Goal: Task Accomplishment & Management: Complete application form

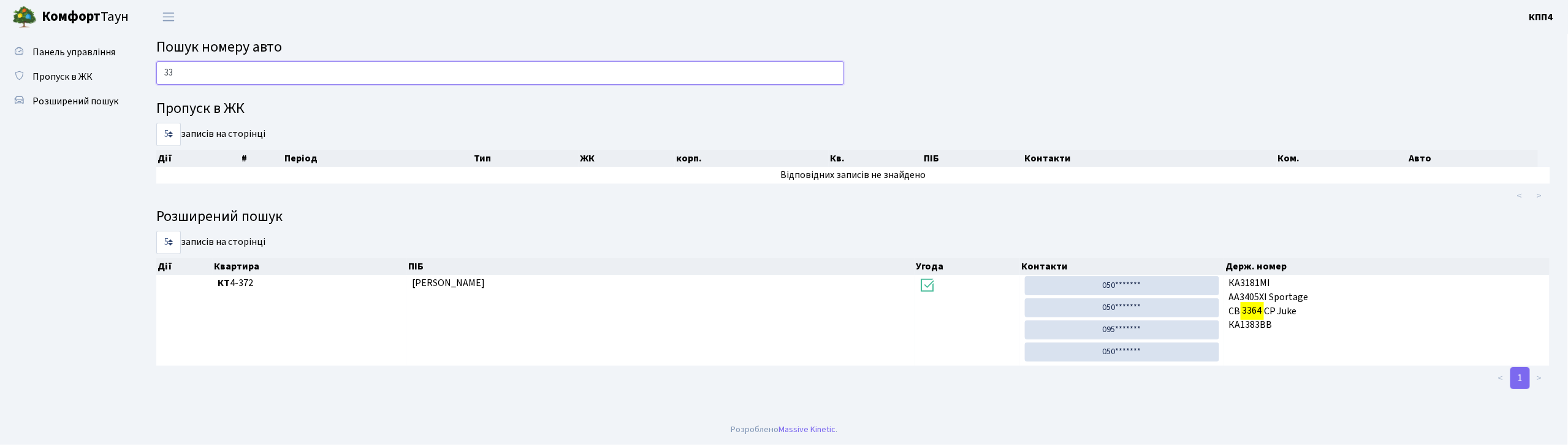
type input "3"
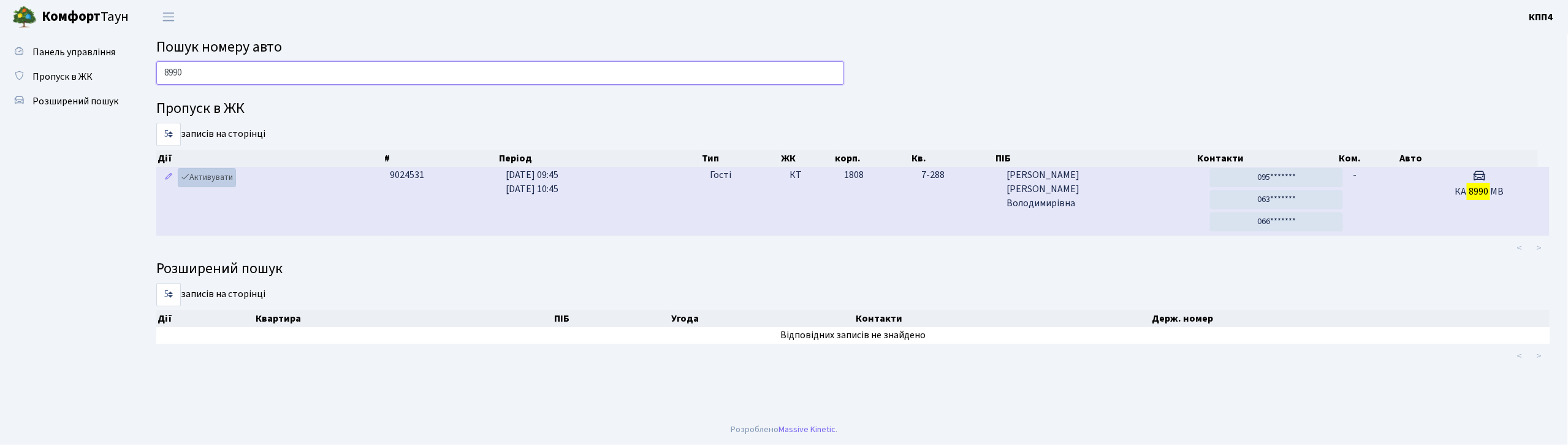
type input "8990"
click at [231, 177] on link "Активувати" at bounding box center [207, 177] width 58 height 19
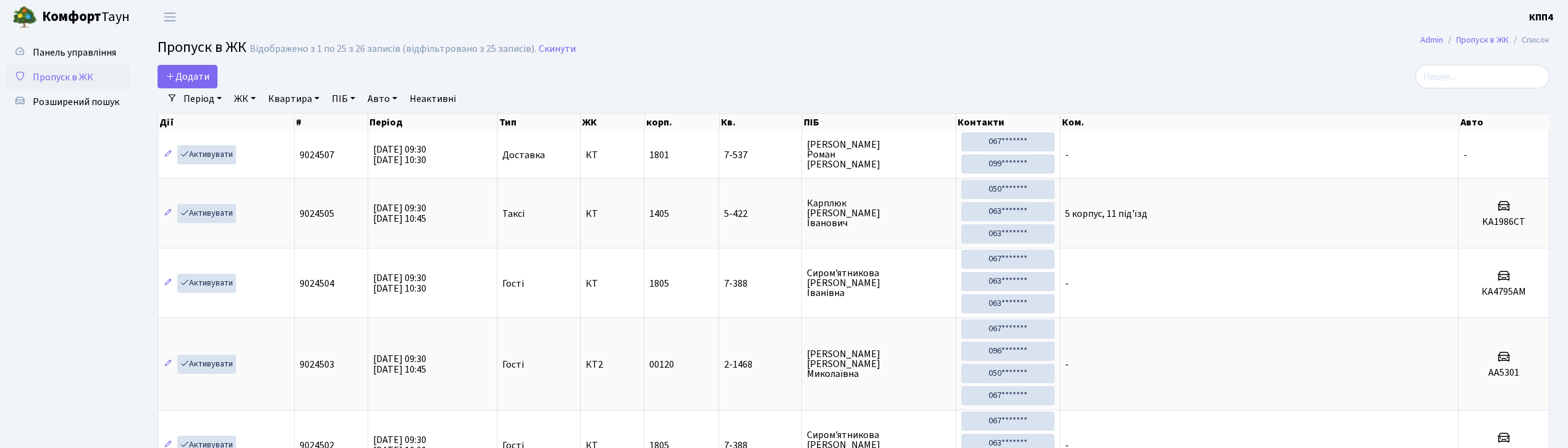
select select "25"
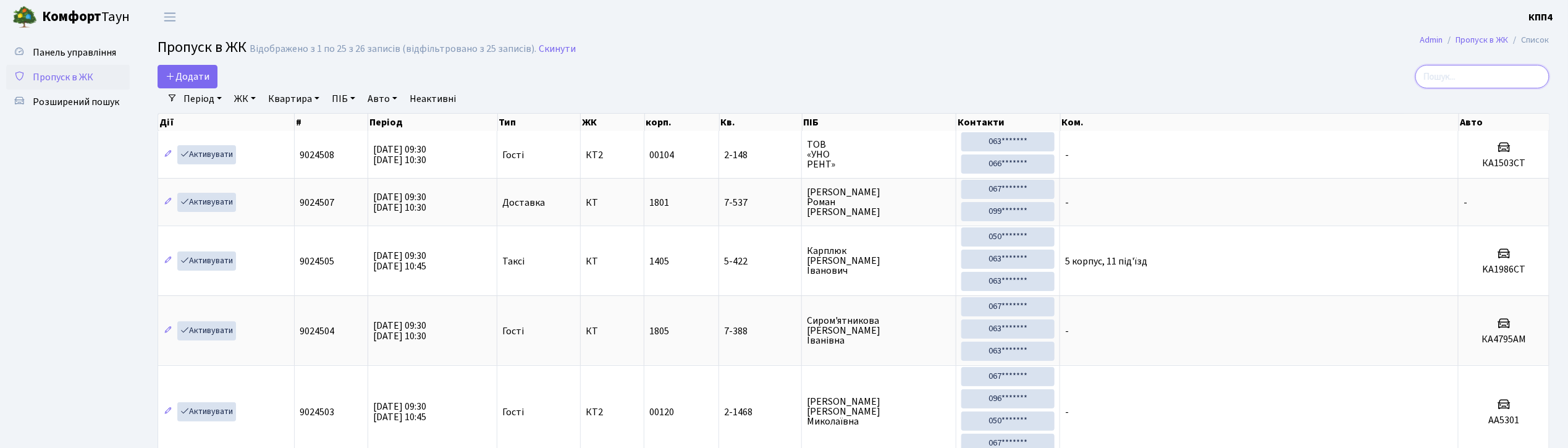
click at [1490, 82] on input "search" at bounding box center [1483, 76] width 134 height 24
type input "3364"
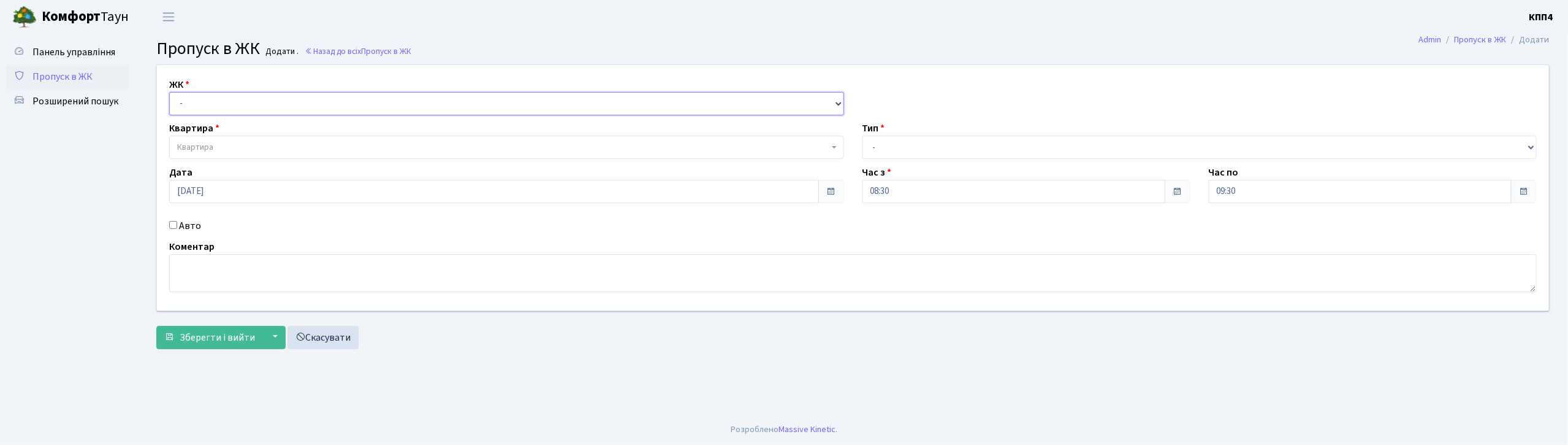
drag, startPoint x: 253, startPoint y: 92, endPoint x: 253, endPoint y: 111, distance: 19.0
click at [253, 92] on select "- КТ, вул. Регенераторна, 4 КТ2, просп. [STREET_ADDRESS] [STREET_ADDRESS] [PERS…" at bounding box center [506, 103] width 675 height 24
select select "304"
click at [169, 92] on select "- КТ, вул. Регенераторна, 4 КТ2, просп. Соборності, 17 КТ3, вул. Березнева, 16 …" at bounding box center [506, 103] width 675 height 24
select select
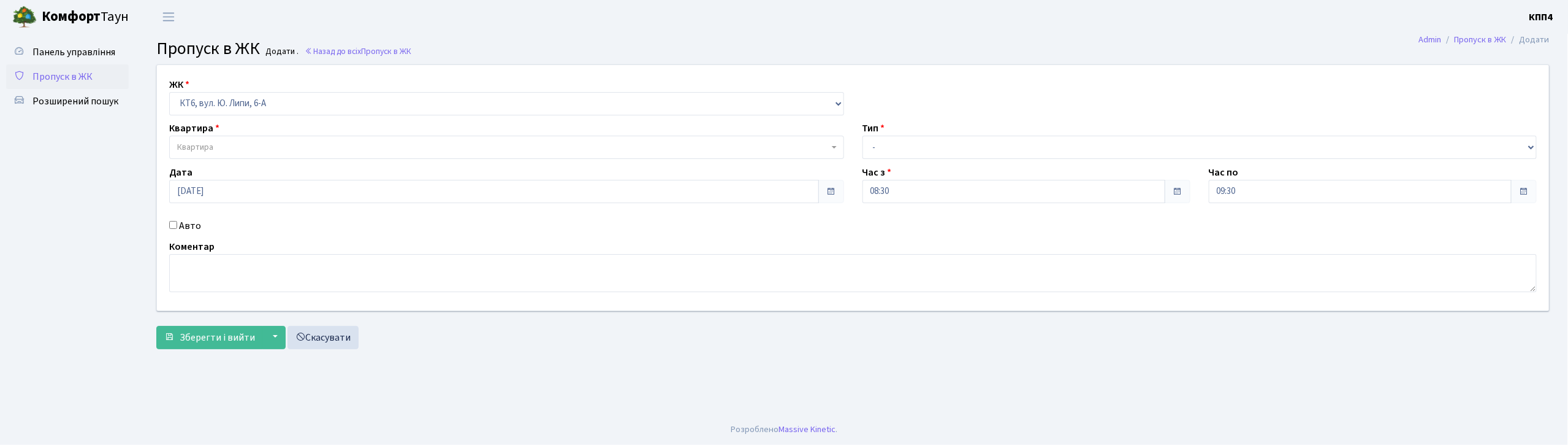
click at [219, 147] on span "Квартира" at bounding box center [503, 147] width 651 height 12
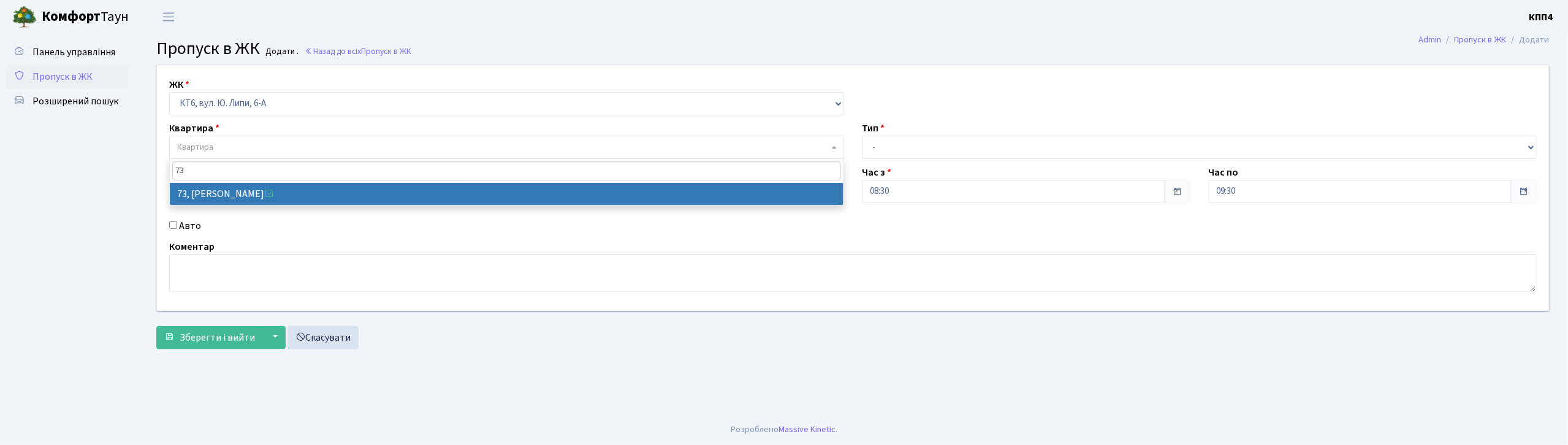
type input "73"
select select "17165"
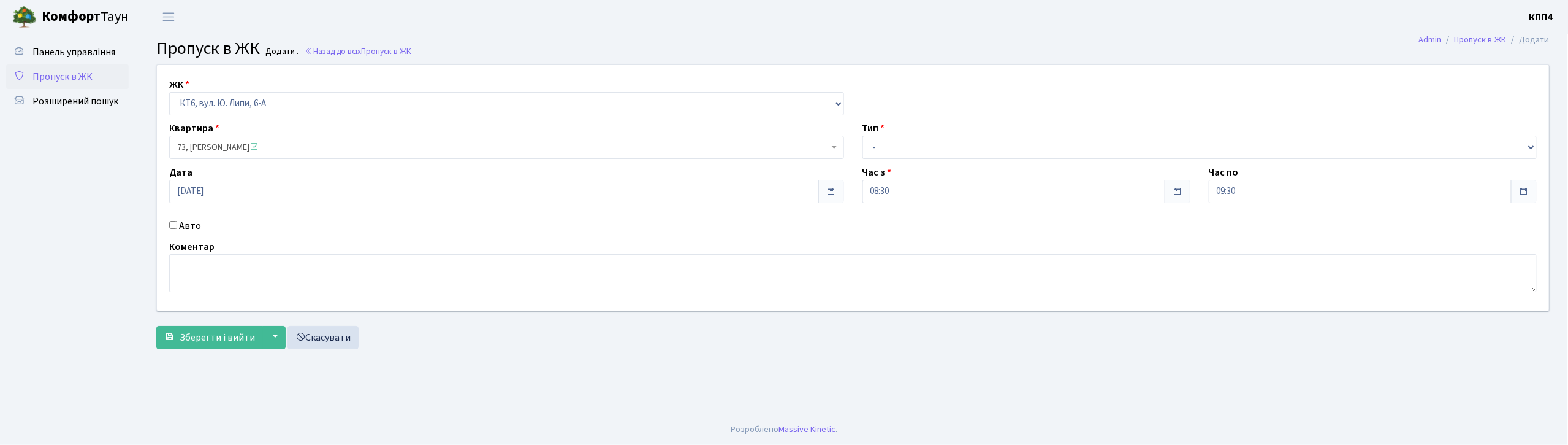
click at [174, 227] on input "Авто" at bounding box center [173, 224] width 8 height 8
checkbox input "true"
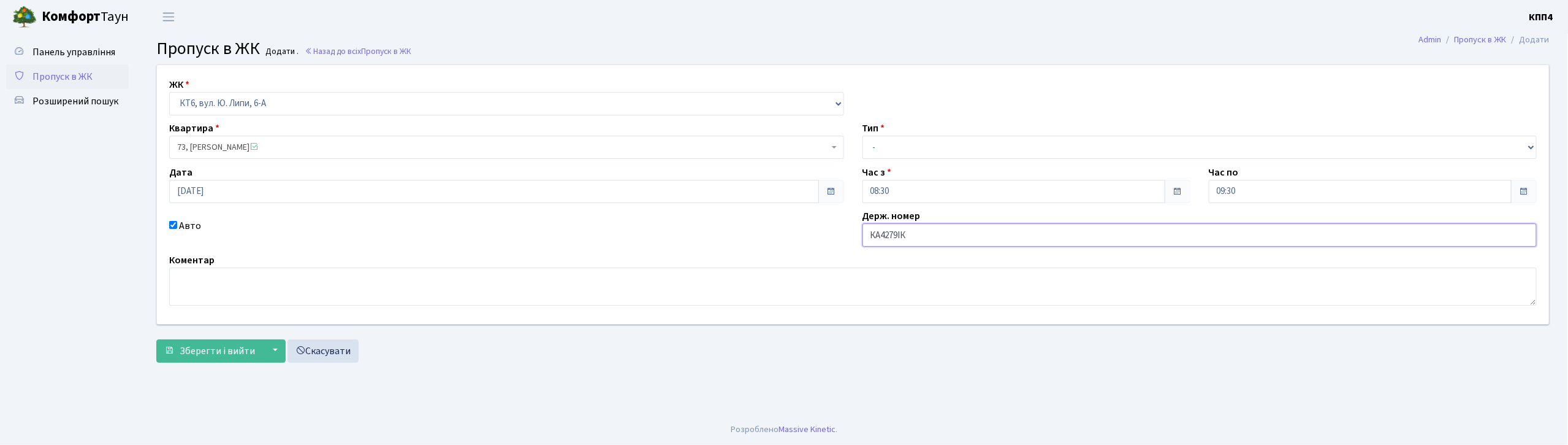
type input "КА4279ІК"
click at [876, 148] on select "- Доставка Таксі Гості Сервіс" at bounding box center [1199, 147] width 675 height 24
select select "3"
click at [862, 136] on select "- Доставка Таксі Гості Сервіс" at bounding box center [1199, 147] width 675 height 24
click at [219, 352] on span "Зберегти і вийти" at bounding box center [217, 351] width 76 height 14
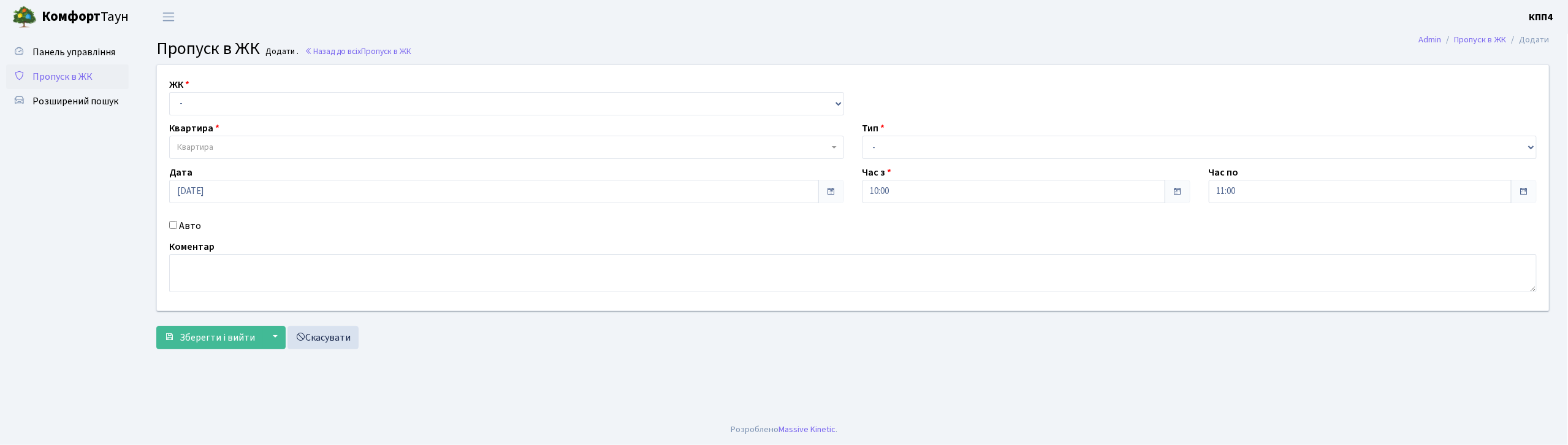
click at [173, 222] on input "Авто" at bounding box center [173, 224] width 8 height 8
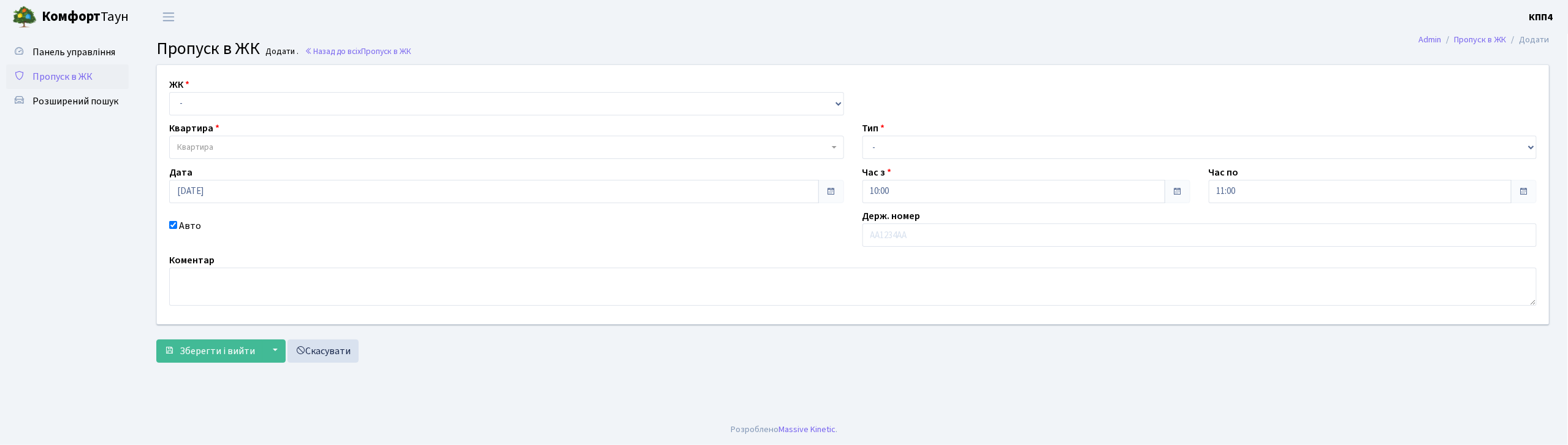
click at [173, 222] on input "Авто" at bounding box center [173, 224] width 8 height 8
checkbox input "false"
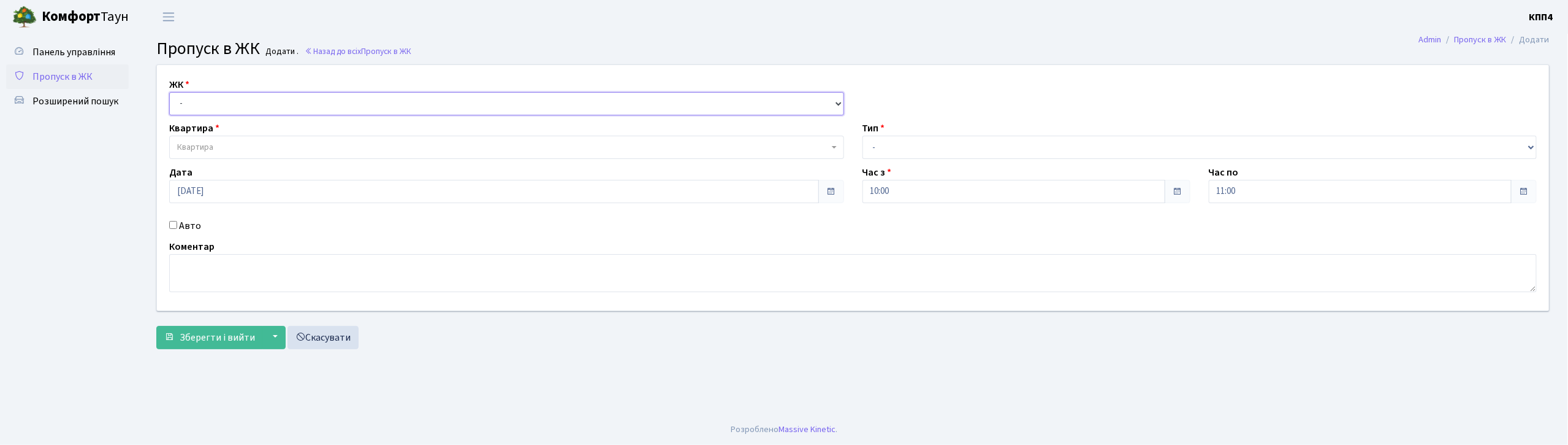
click at [300, 99] on select "- КТ, вул. Регенераторна, 4 КТ2, просп. [STREET_ADDRESS] [STREET_ADDRESS] [PERS…" at bounding box center [506, 103] width 675 height 24
select select "271"
click at [169, 92] on select "- КТ, вул. Регенераторна, 4 КТ2, просп. [STREET_ADDRESS] [STREET_ADDRESS] [PERS…" at bounding box center [506, 103] width 675 height 24
select select
click at [303, 143] on span "Квартира" at bounding box center [503, 147] width 651 height 12
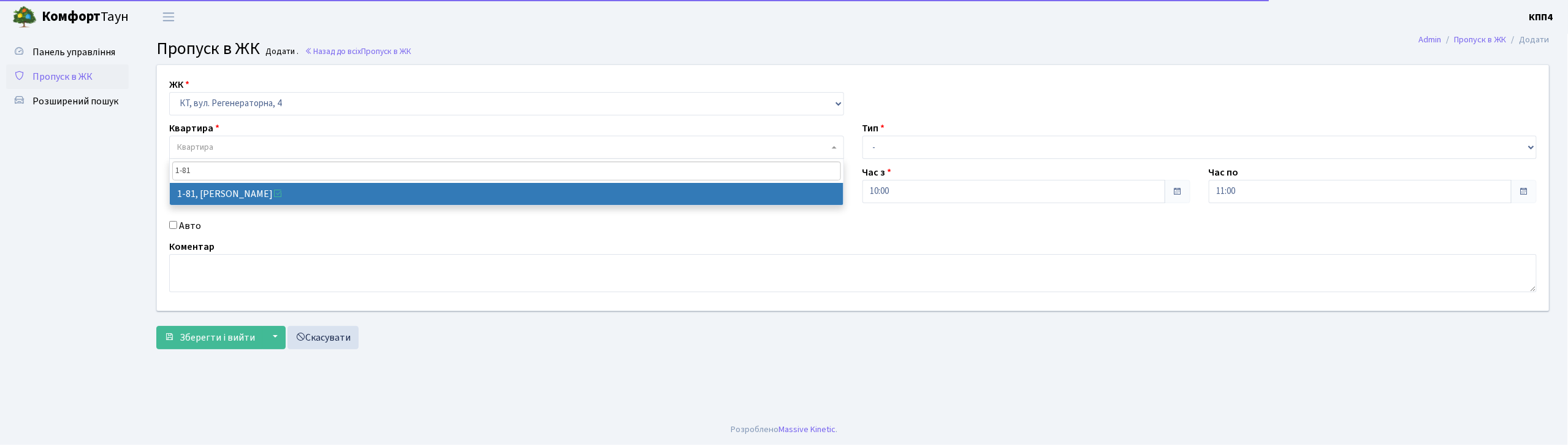
type input "1-81"
select select "81"
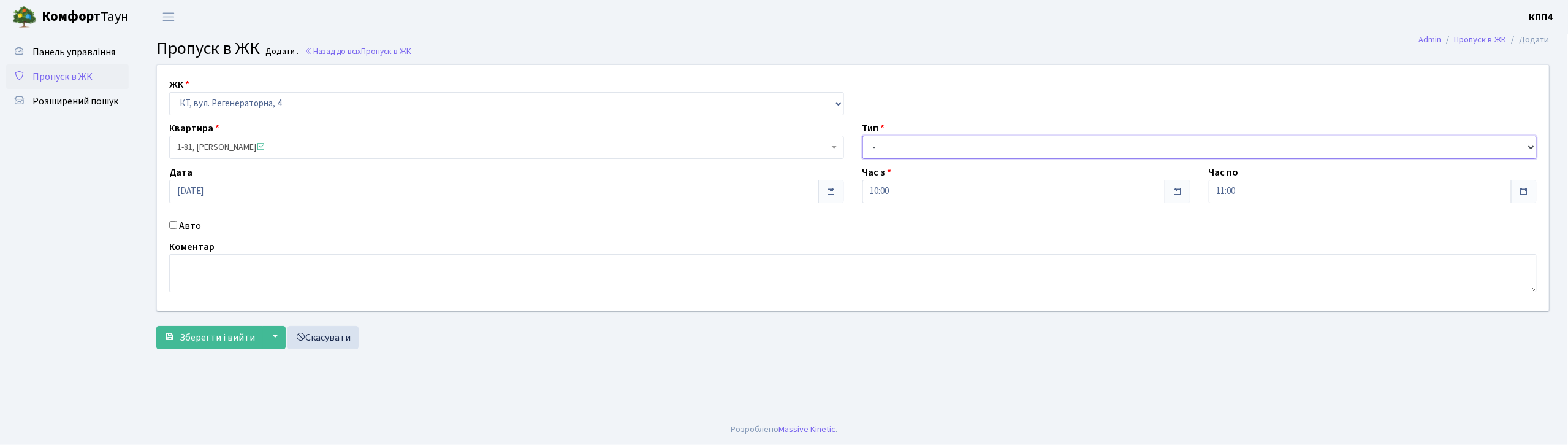
click at [883, 145] on select "- Доставка Таксі Гості Сервіс" at bounding box center [1199, 147] width 675 height 24
select select "3"
click at [862, 136] on select "- Доставка Таксі Гості Сервіс" at bounding box center [1199, 147] width 675 height 24
click at [364, 271] on textarea at bounding box center [852, 273] width 1367 height 38
type textarea "ВСІХ"
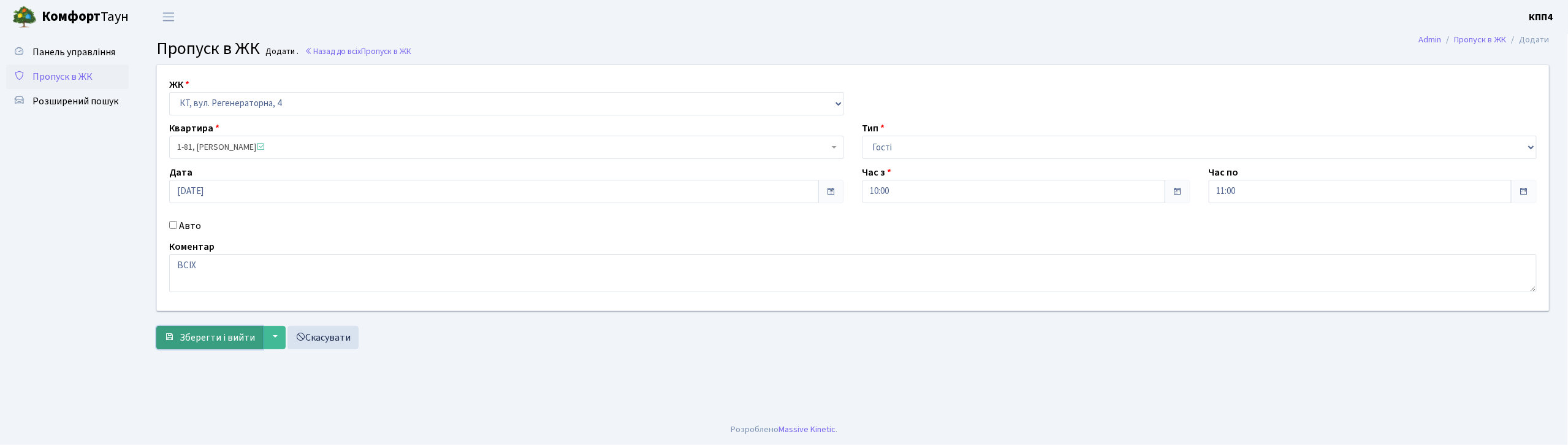
click at [224, 334] on span "Зберегти і вийти" at bounding box center [217, 337] width 76 height 14
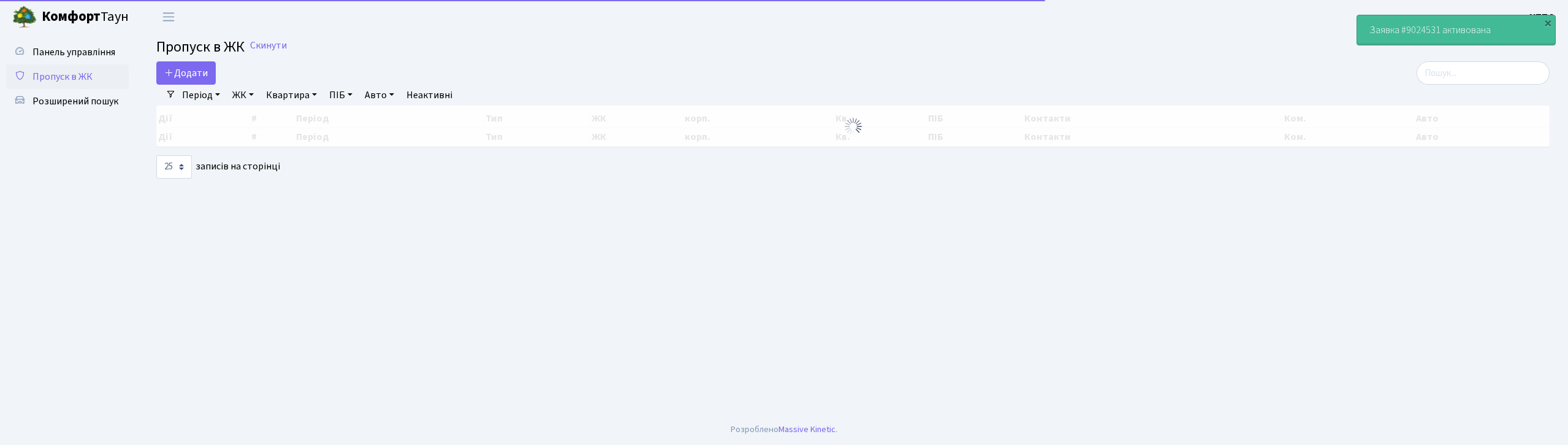
select select "25"
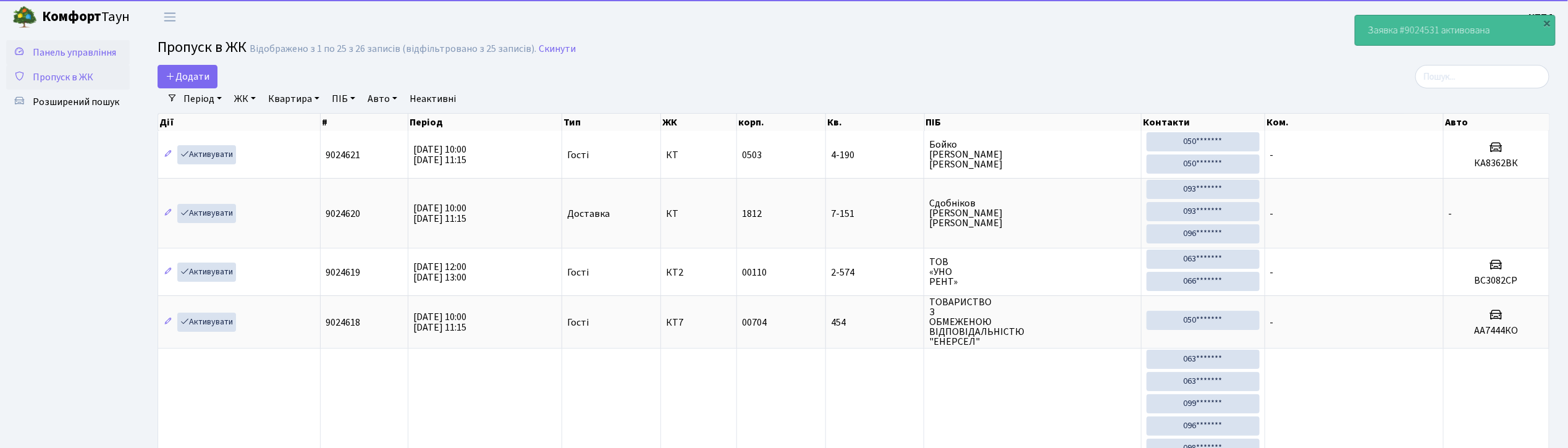
click at [87, 55] on span "Панель управління" at bounding box center [74, 53] width 83 height 14
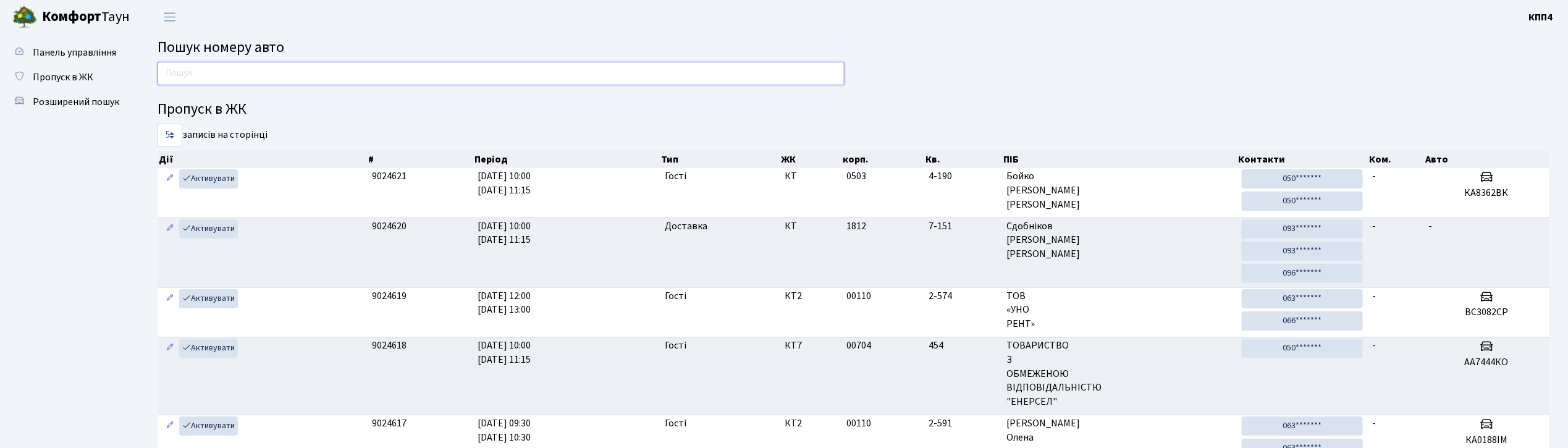
drag, startPoint x: 729, startPoint y: 76, endPoint x: 728, endPoint y: 68, distance: 8.1
click at [729, 73] on input "text" at bounding box center [501, 73] width 687 height 24
click at [728, 68] on input "text" at bounding box center [501, 73] width 687 height 24
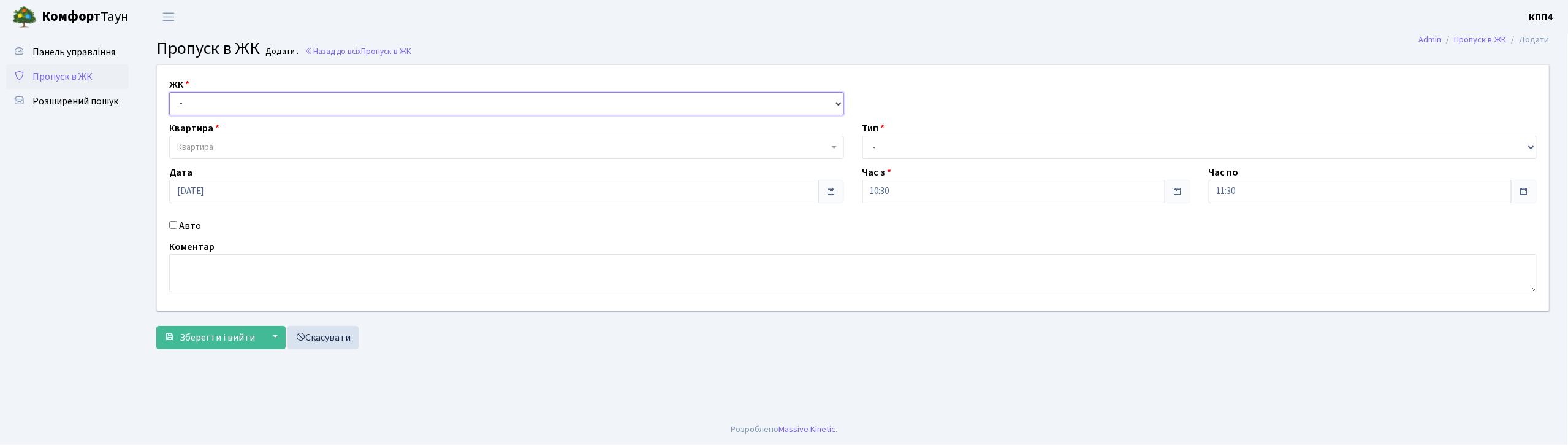
click at [248, 104] on select "- КТ, вул. Регенераторна, 4 КТ2, просп. [STREET_ADDRESS] [STREET_ADDRESS] [PERS…" at bounding box center [506, 103] width 675 height 24
select select "271"
click at [169, 92] on select "- КТ, вул. Регенераторна, 4 КТ2, просп. Соборності, 17 КТ3, вул. Березнева, 16 …" at bounding box center [506, 103] width 675 height 24
select select
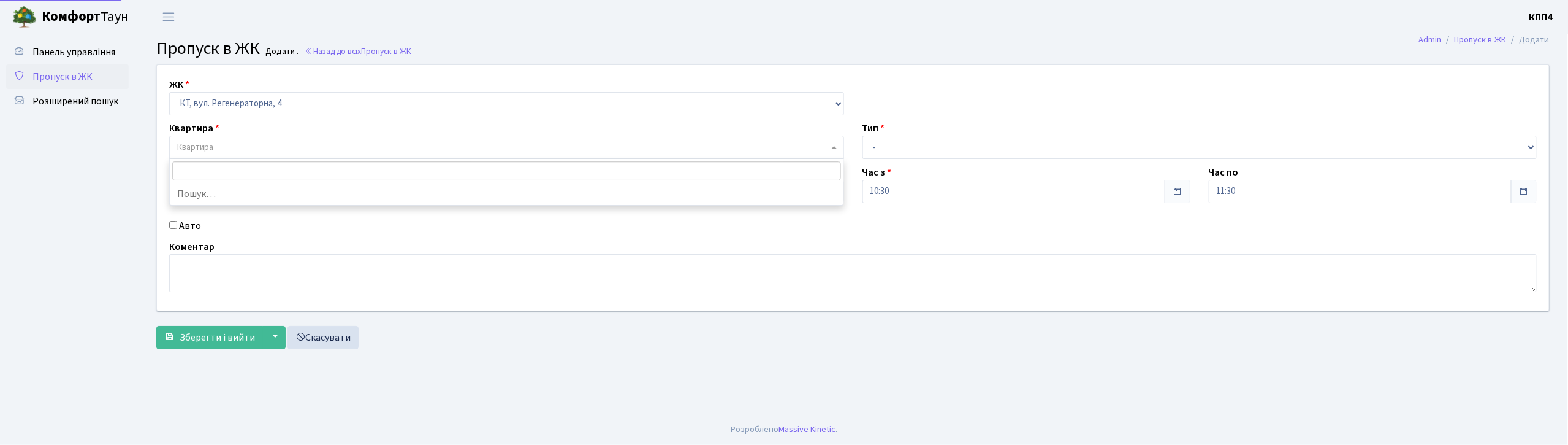
click at [245, 139] on span "Квартира" at bounding box center [506, 147] width 675 height 24
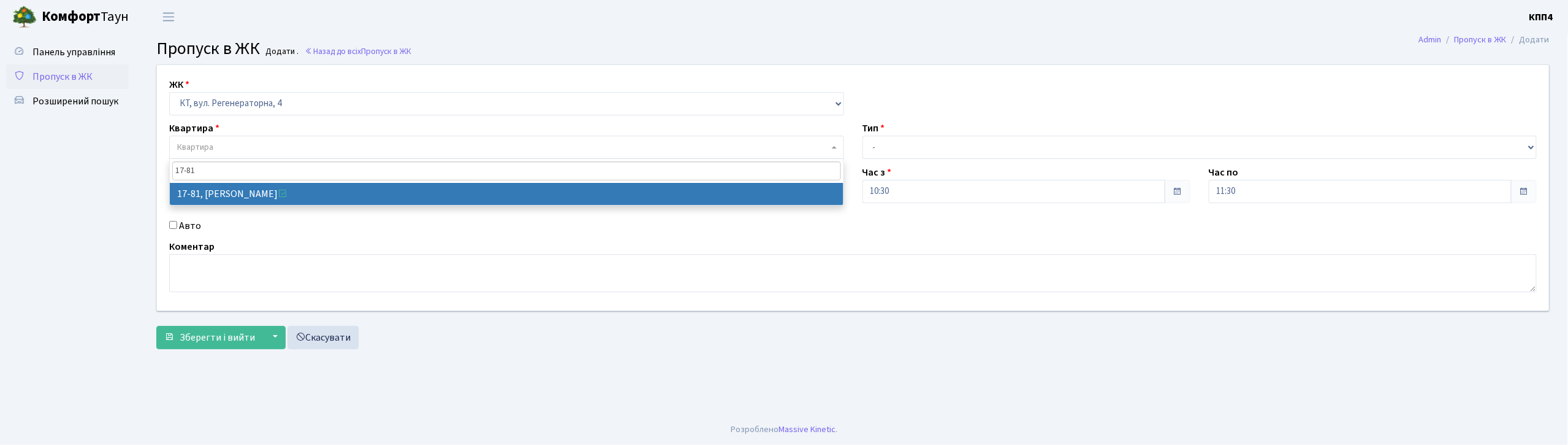
type input "17-81"
select select "9035"
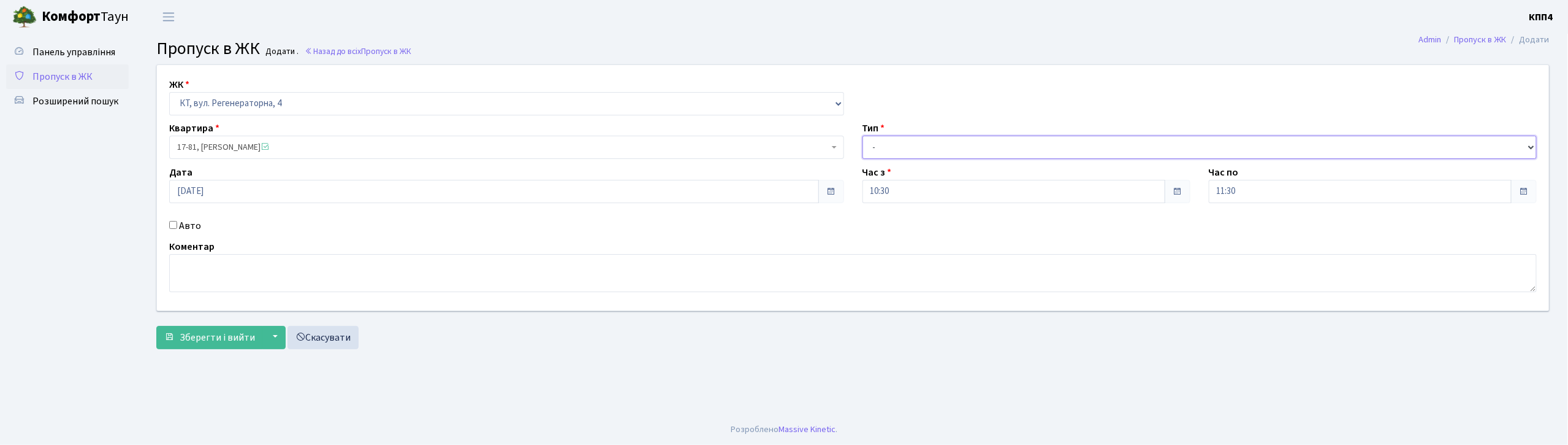
drag, startPoint x: 929, startPoint y: 155, endPoint x: 917, endPoint y: 158, distance: 12.4
click at [929, 155] on select "- Доставка Таксі Гості Сервіс" at bounding box center [1199, 147] width 675 height 24
select select "3"
click at [862, 136] on select "- Доставка Таксі Гості Сервіс" at bounding box center [1199, 147] width 675 height 24
click at [332, 278] on textarea at bounding box center [852, 273] width 1367 height 38
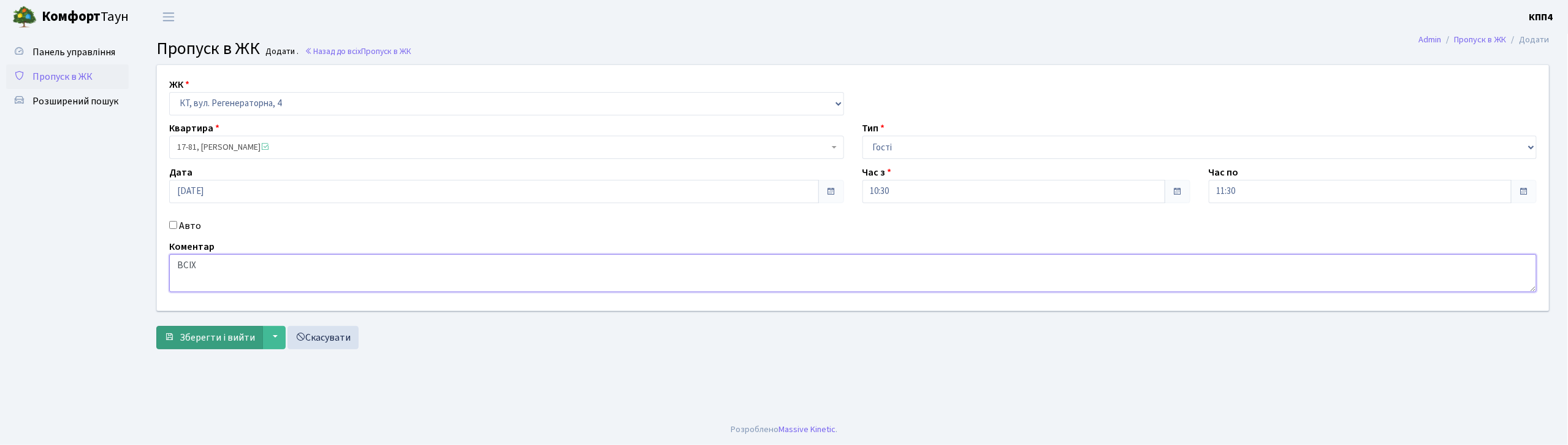
type textarea "ВСІХ"
click at [224, 331] on span "Зберегти і вийти" at bounding box center [217, 337] width 76 height 14
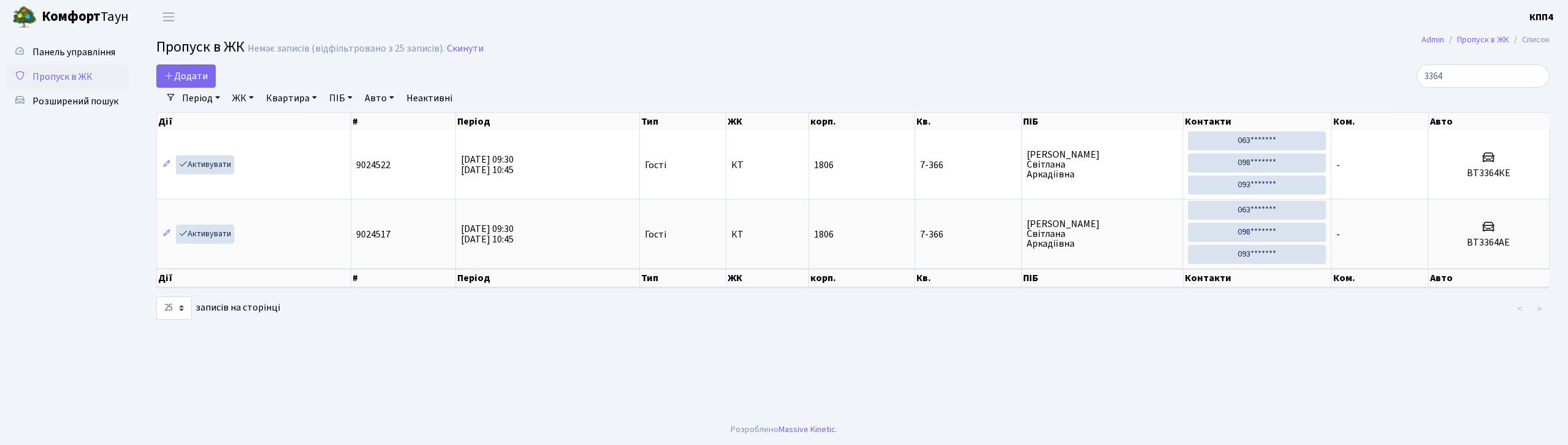
select select "25"
type input "3"
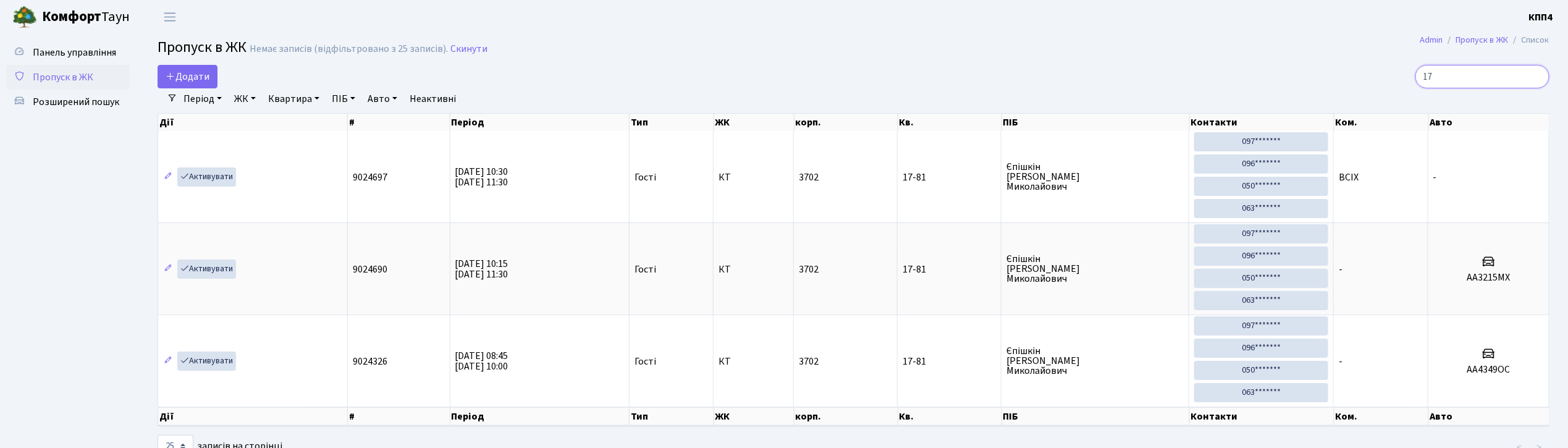
type input "1"
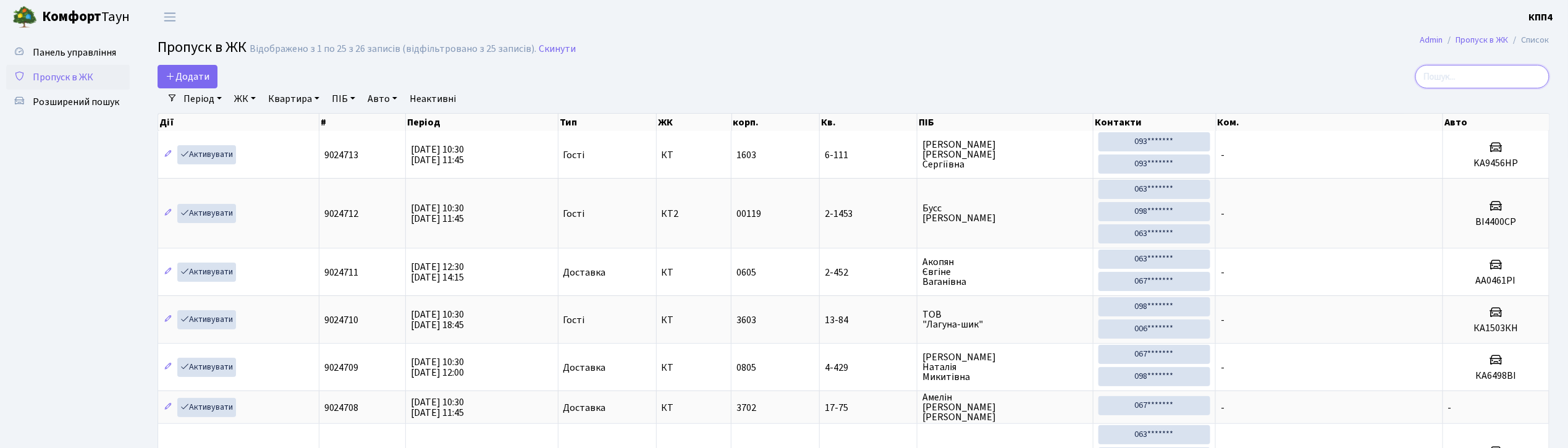
click at [1478, 85] on input "search" at bounding box center [1483, 76] width 134 height 24
type input "1"
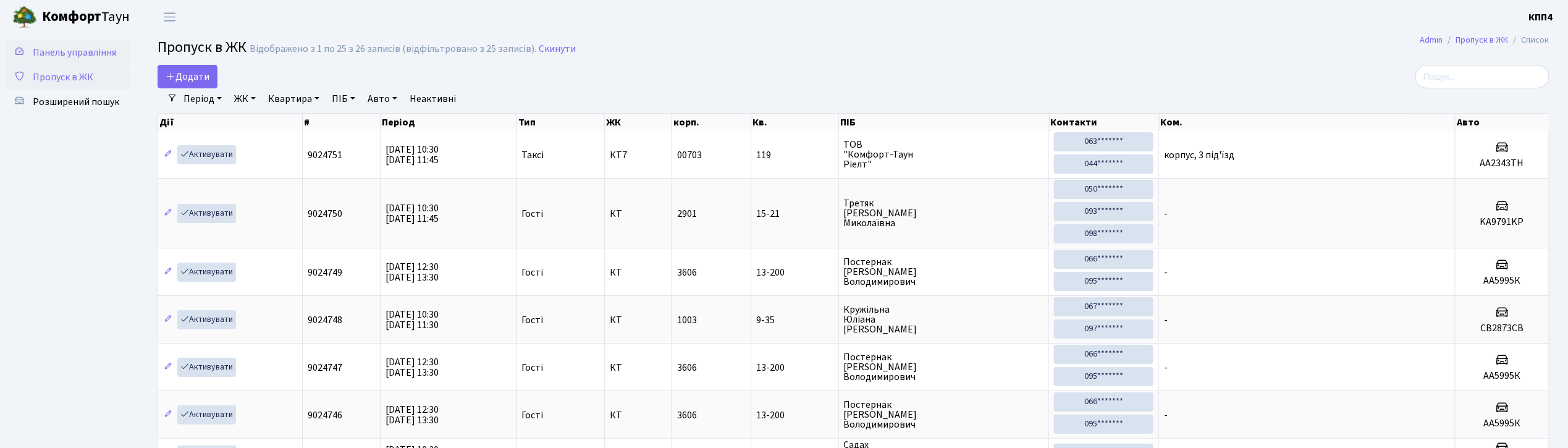
click at [87, 52] on span "Панель управління" at bounding box center [74, 53] width 83 height 14
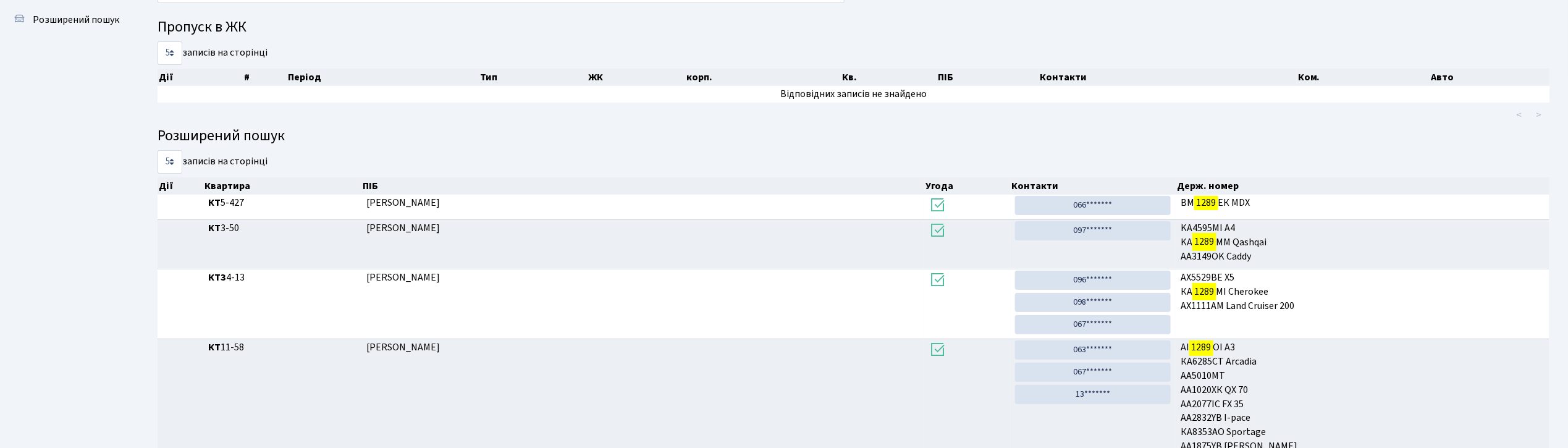
scroll to position [66, 0]
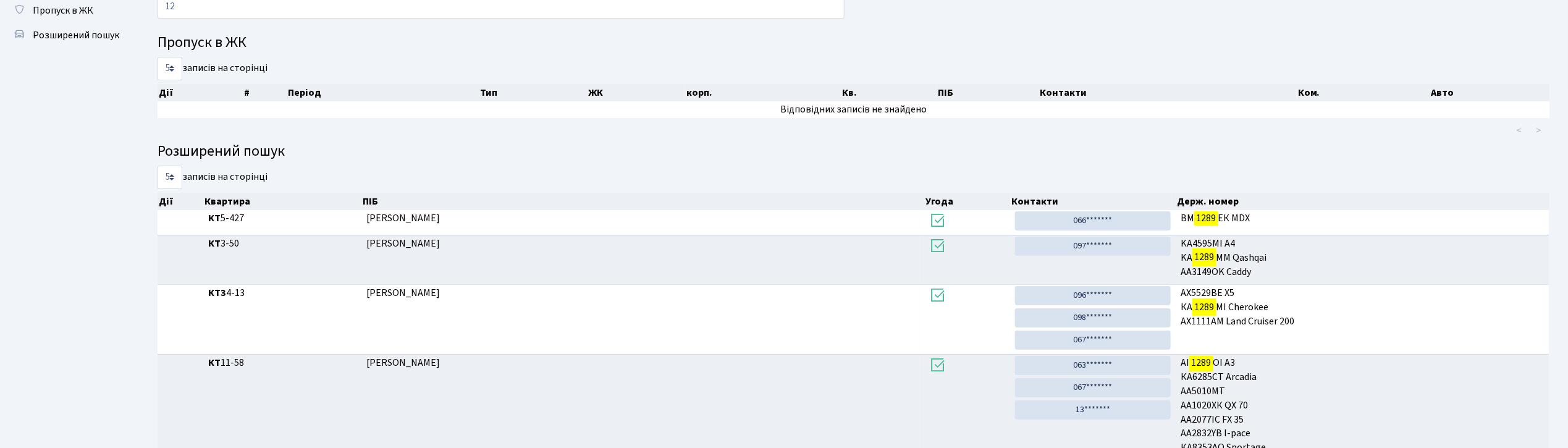
type input "1"
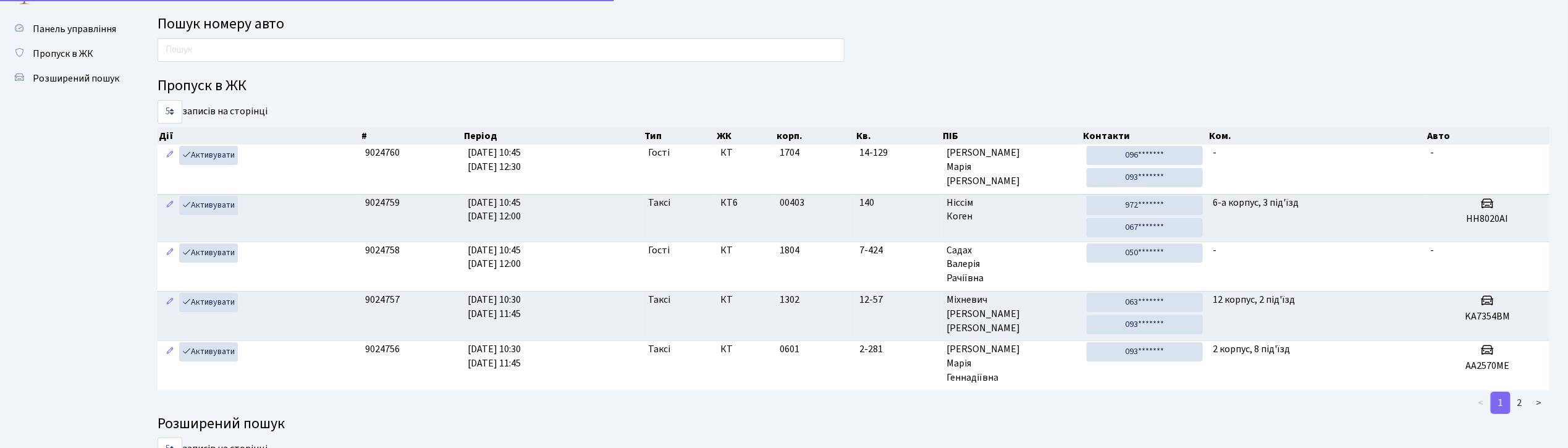
scroll to position [0, 0]
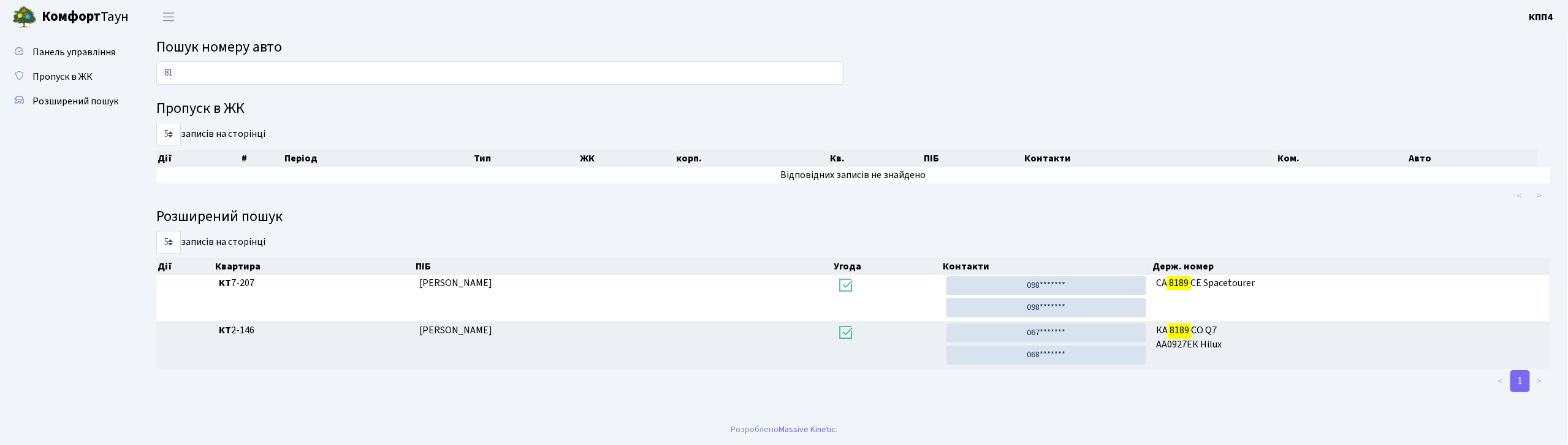
type input "8"
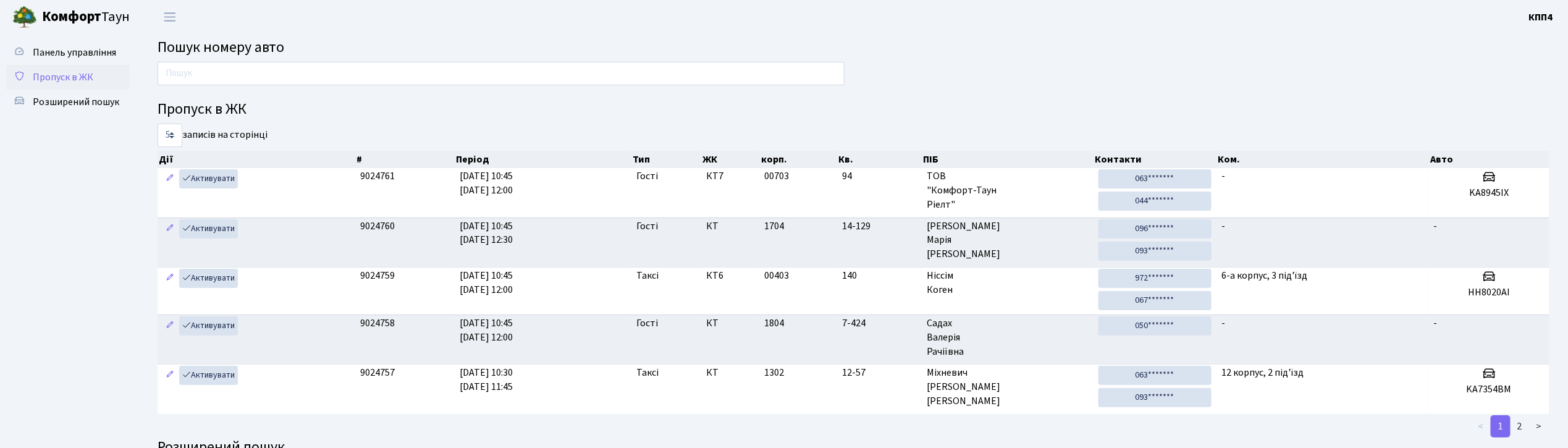
click at [62, 73] on span "Пропуск в ЖК" at bounding box center [63, 77] width 60 height 14
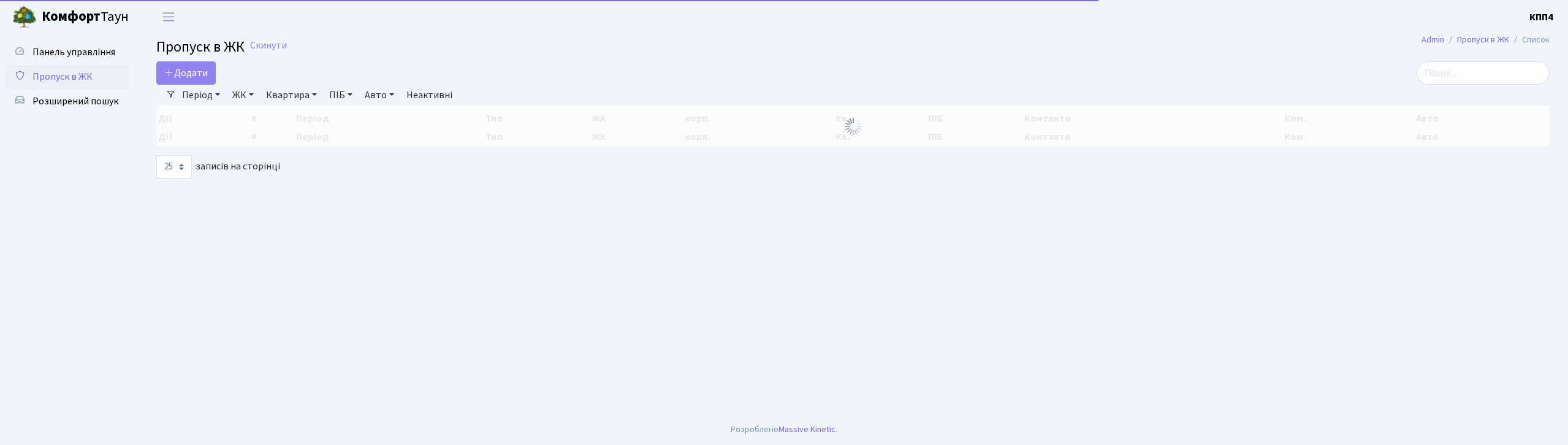
select select "25"
click at [197, 80] on link "Додати" at bounding box center [186, 73] width 59 height 24
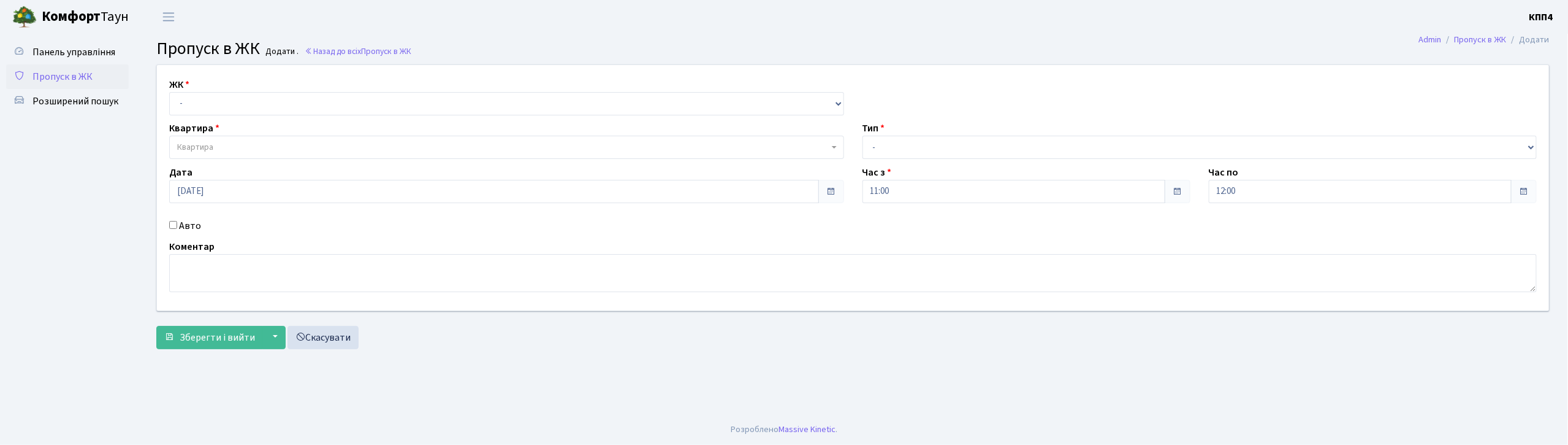
click at [173, 224] on input "Авто" at bounding box center [173, 224] width 8 height 8
checkbox input "true"
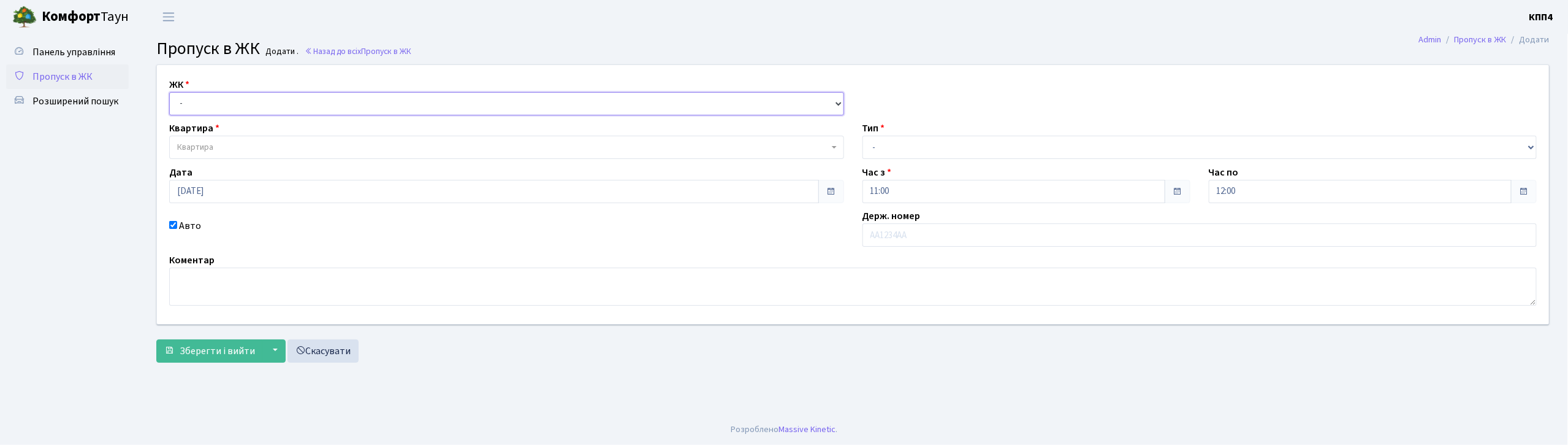
drag, startPoint x: 214, startPoint y: 96, endPoint x: 211, endPoint y: 106, distance: 10.4
click at [214, 97] on select "- КТ, вул. Регенераторна, 4 КТ2, просп. Соборності, 17 КТ3, вул. Березнева, 16 …" at bounding box center [506, 103] width 675 height 24
select select "271"
click at [169, 92] on select "- КТ, вул. Регенераторна, 4 КТ2, просп. Соборності, 17 КТ3, вул. Березнева, 16 …" at bounding box center [506, 103] width 675 height 24
select select
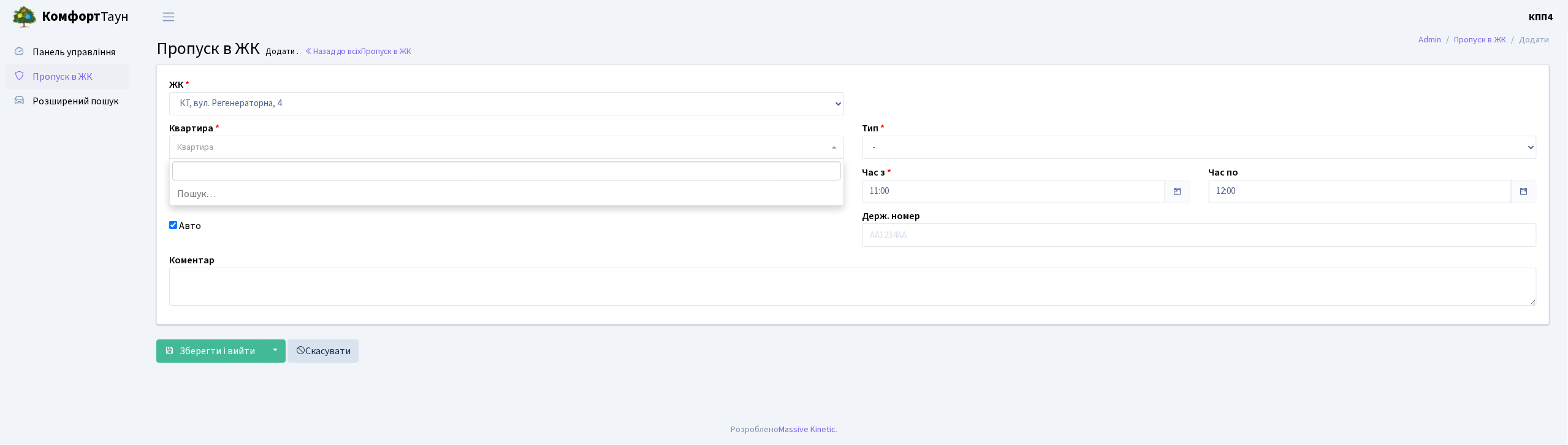
click at [210, 141] on span "Квартира" at bounding box center [195, 147] width 36 height 12
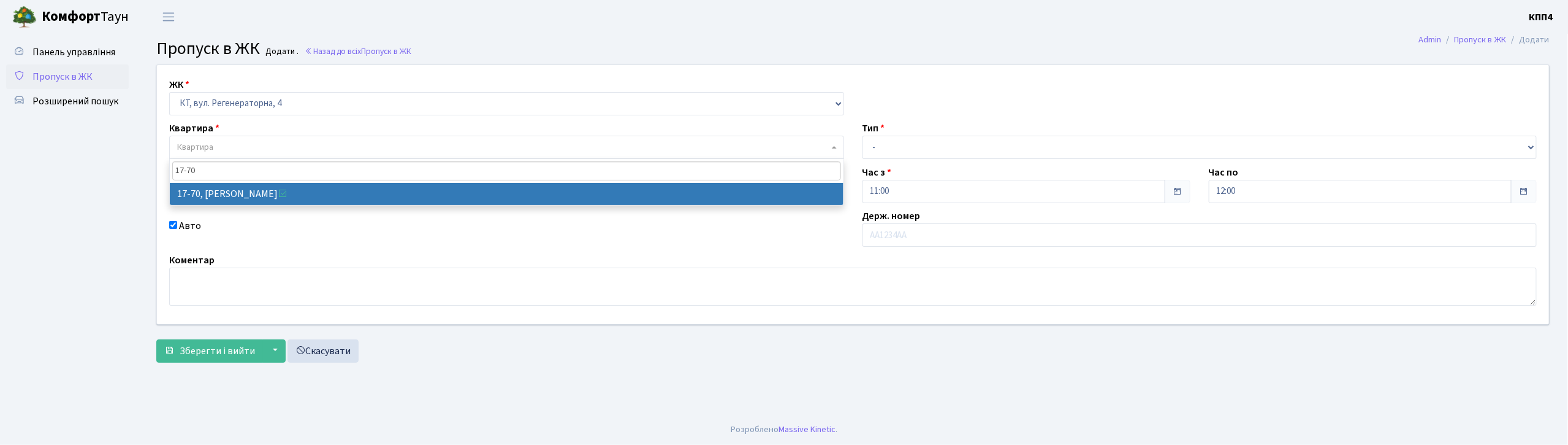
type input "17-70"
select select "9024"
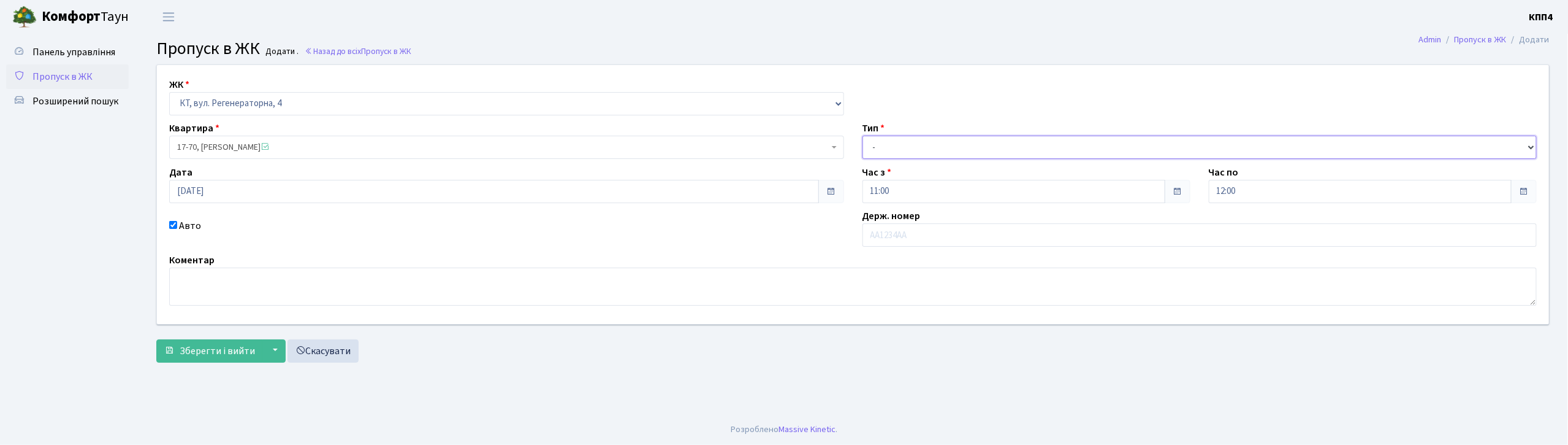
drag, startPoint x: 935, startPoint y: 152, endPoint x: 932, endPoint y: 158, distance: 6.7
click at [935, 155] on select "- Доставка Таксі Гості Сервіс" at bounding box center [1199, 147] width 675 height 24
select select "1"
click at [862, 136] on select "- Доставка Таксі Гості Сервіс" at bounding box center [1199, 147] width 675 height 24
click at [210, 344] on span "Зберегти і вийти" at bounding box center [217, 351] width 76 height 14
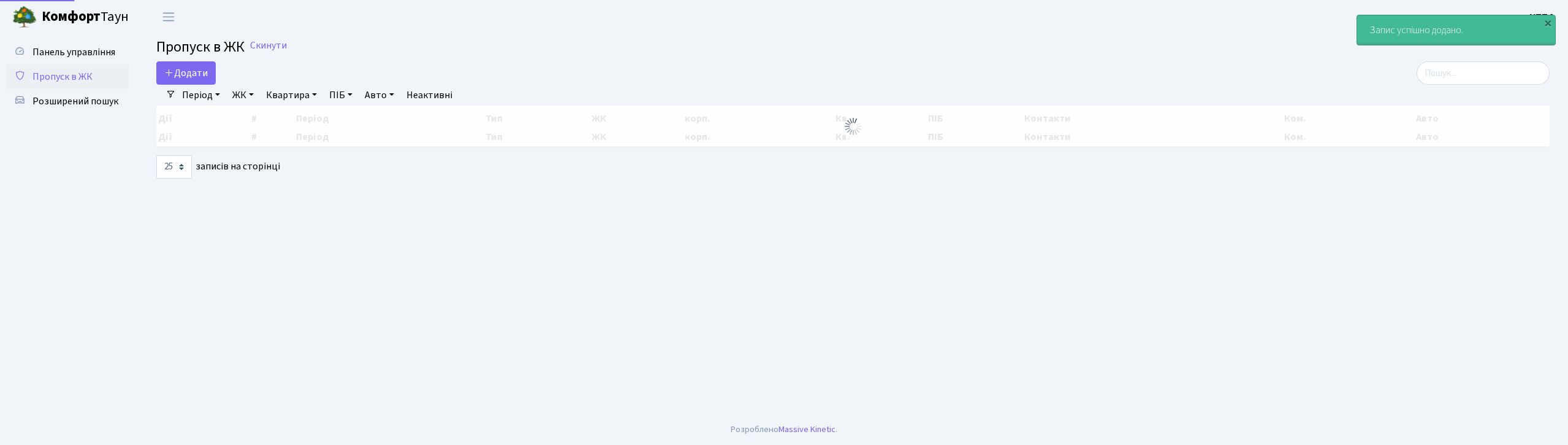
select select "25"
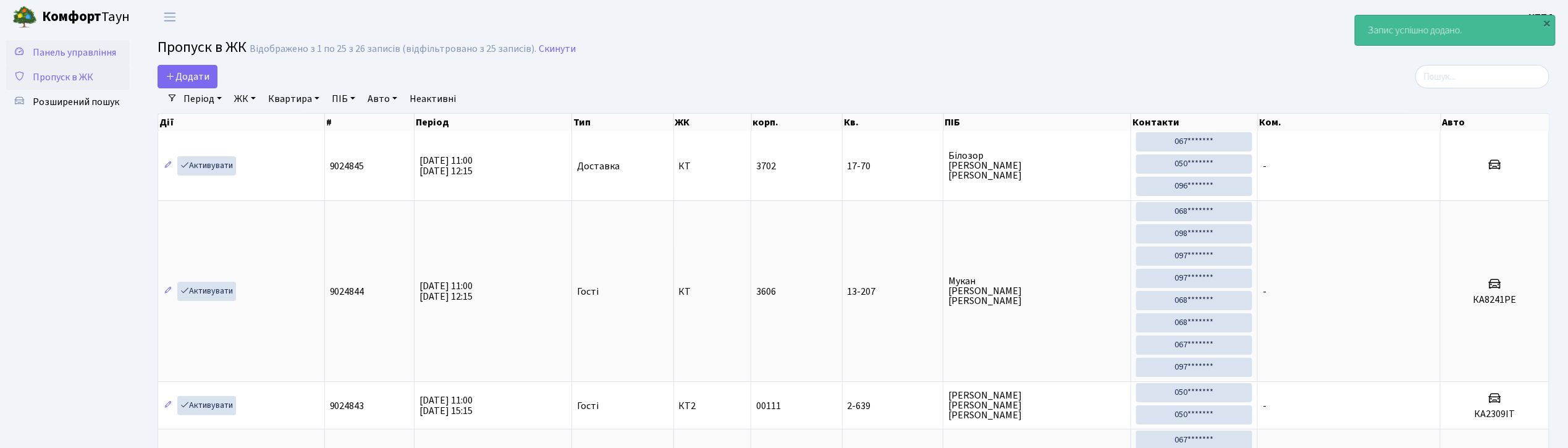
click at [95, 48] on span "Панель управління" at bounding box center [74, 53] width 83 height 14
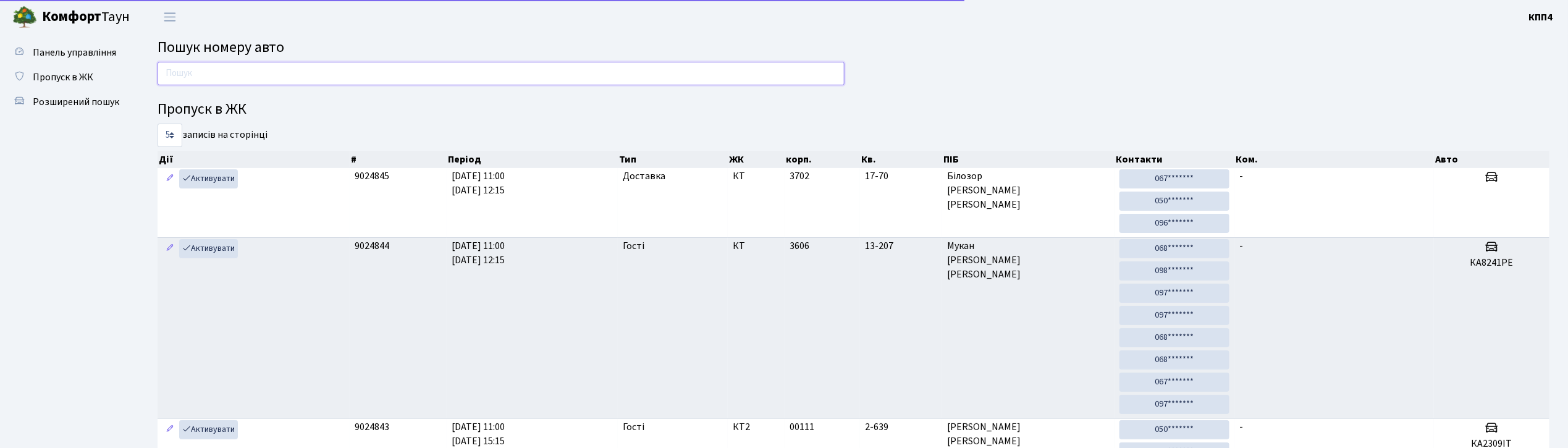
drag, startPoint x: 0, startPoint y: 0, endPoint x: 220, endPoint y: 75, distance: 232.4
click at [220, 75] on input "text" at bounding box center [501, 73] width 687 height 24
